Goal: Find specific page/section: Find specific page/section

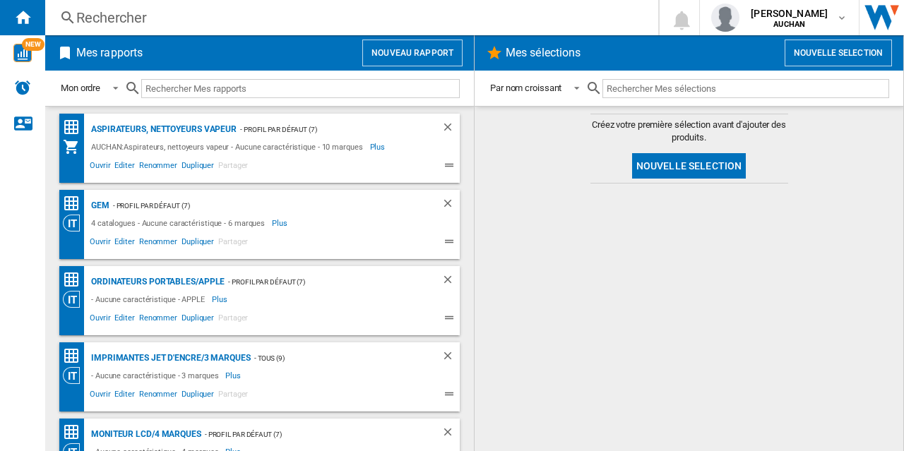
click at [281, 94] on input "text" at bounding box center [300, 88] width 318 height 19
click at [23, 11] on ng-md-icon "Accueil" at bounding box center [22, 16] width 17 height 17
click at [258, 88] on input "text" at bounding box center [300, 88] width 318 height 19
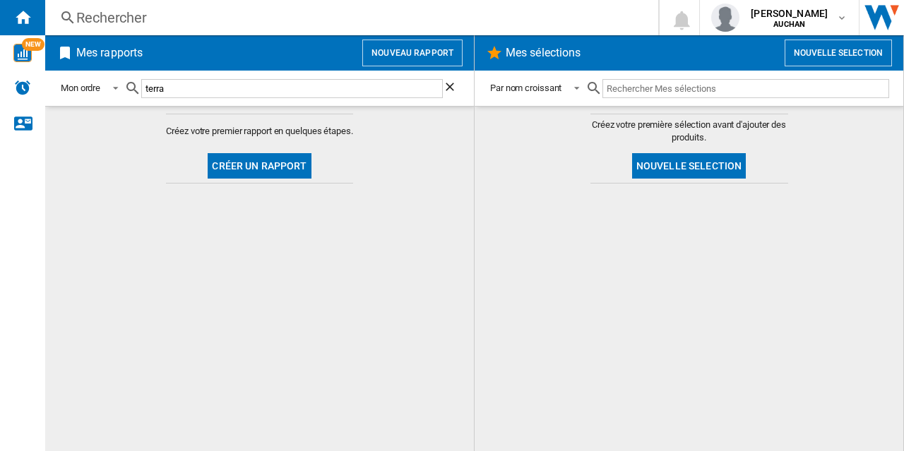
type input "terra"
click at [23, 46] on span "NEW" at bounding box center [33, 44] width 23 height 13
